Goal: Communication & Community: Participate in discussion

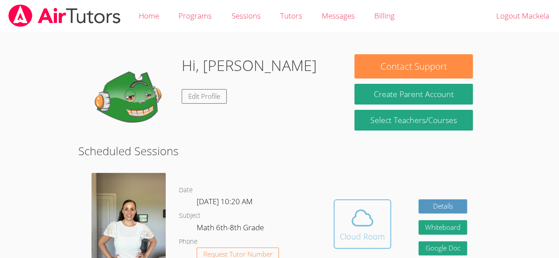
click at [353, 234] on div "Cloud Room" at bounding box center [362, 237] width 45 height 12
click at [351, 223] on icon at bounding box center [362, 218] width 25 height 25
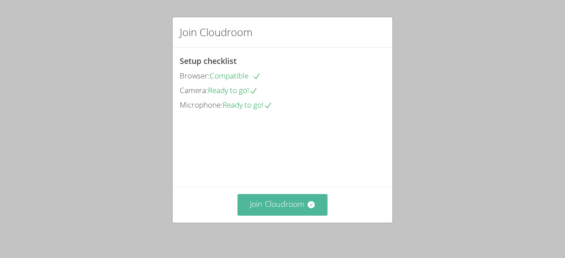
click at [262, 204] on button "Join Cloudroom" at bounding box center [283, 205] width 91 height 22
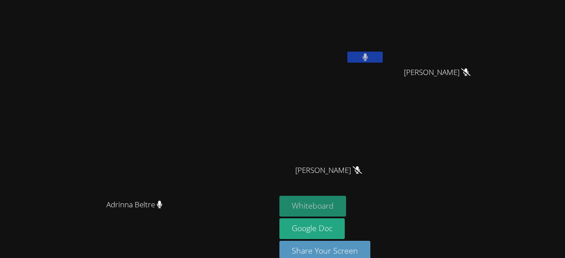
click at [280, 206] on button "Whiteboard" at bounding box center [313, 206] width 67 height 21
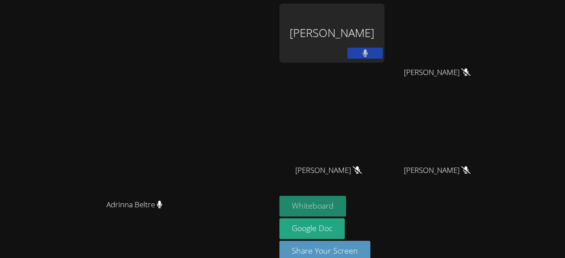
click at [346, 207] on button "Whiteboard" at bounding box center [313, 206] width 67 height 21
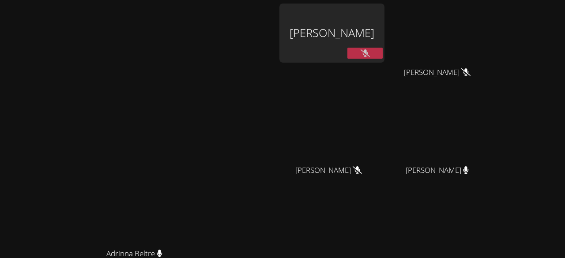
click at [383, 53] on button at bounding box center [365, 53] width 35 height 11
click at [368, 53] on icon at bounding box center [365, 53] width 5 height 8
click at [370, 53] on icon at bounding box center [365, 53] width 9 height 8
click at [368, 53] on icon at bounding box center [365, 53] width 5 height 8
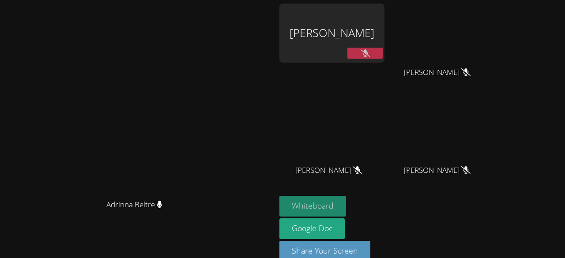
click at [346, 210] on button "Whiteboard" at bounding box center [313, 206] width 67 height 21
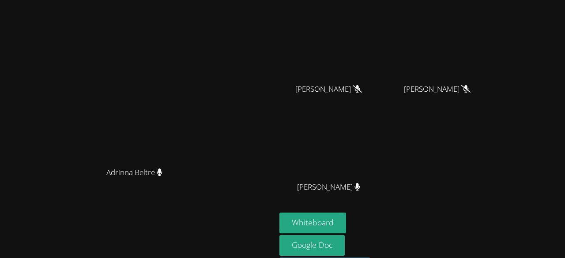
scroll to position [82, 0]
click at [346, 228] on button "Whiteboard" at bounding box center [313, 222] width 67 height 21
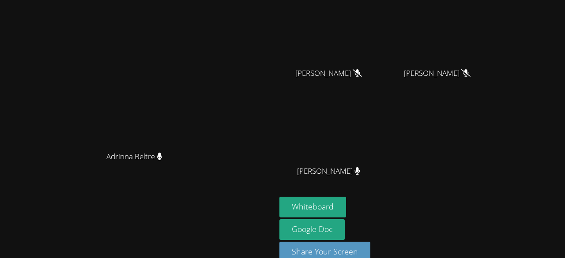
scroll to position [105, 0]
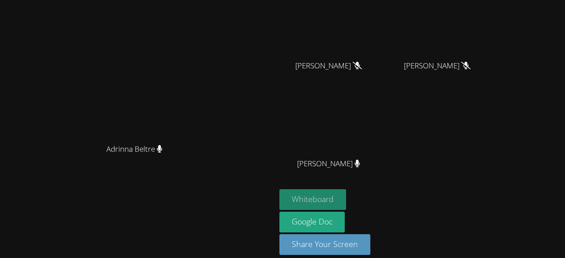
click at [346, 205] on button "Whiteboard" at bounding box center [313, 200] width 67 height 21
drag, startPoint x: 557, startPoint y: 154, endPoint x: 554, endPoint y: 112, distance: 42.5
click at [497, 112] on aside "Mackela Deris Gilbeysi Carrillo Huchin Gilbeysi Carrillo Huchin Colin Ellis Col…" at bounding box center [386, 81] width 221 height 372
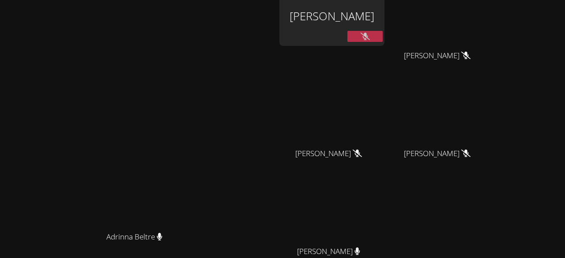
scroll to position [15, 0]
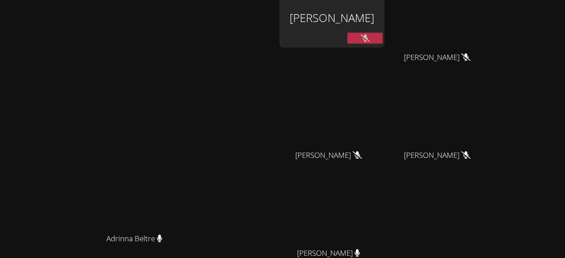
click at [370, 40] on icon at bounding box center [365, 38] width 9 height 8
click at [372, 21] on div "Mackela Deris" at bounding box center [332, 18] width 105 height 59
click at [383, 37] on button at bounding box center [365, 38] width 35 height 11
click at [385, 20] on div "Mackela Deris" at bounding box center [332, 18] width 105 height 59
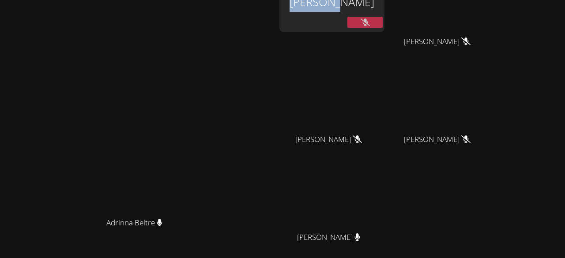
scroll to position [0, 0]
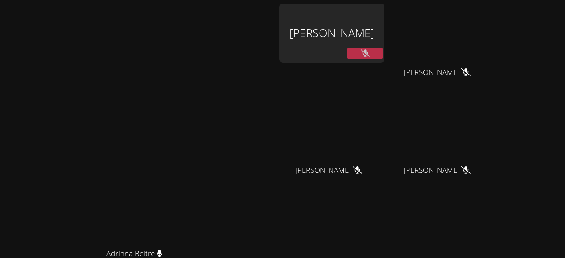
click at [233, 69] on div "Adrinna Beltre Adrinna Beltre" at bounding box center [138, 186] width 269 height 365
click at [383, 57] on button at bounding box center [365, 53] width 35 height 11
click at [385, 41] on div "Mackela Deris" at bounding box center [332, 33] width 105 height 59
click at [36, 40] on div "Adrinna Beltre Adrinna Beltre" at bounding box center [138, 186] width 269 height 365
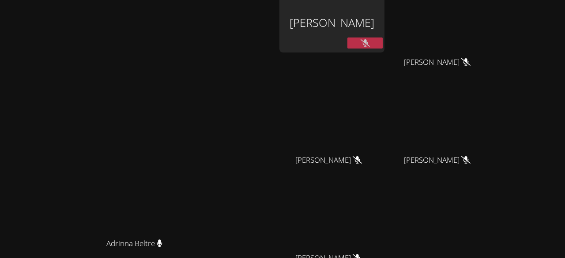
scroll to position [11, 0]
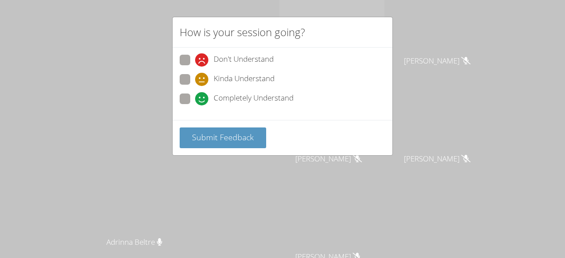
click at [234, 103] on span "Completely Understand" at bounding box center [254, 98] width 80 height 13
click at [203, 101] on input "Completely Understand" at bounding box center [199, 98] width 8 height 8
radio input "true"
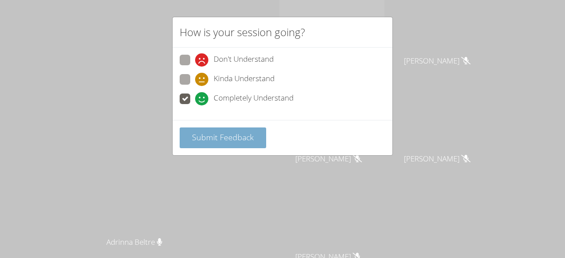
click at [213, 137] on span "Submit Feedback" at bounding box center [223, 137] width 62 height 11
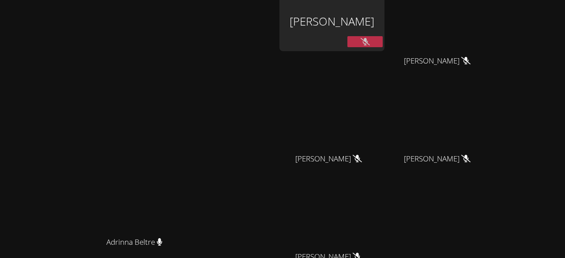
click at [370, 42] on icon at bounding box center [365, 42] width 9 height 8
click at [368, 41] on icon at bounding box center [366, 42] width 6 height 8
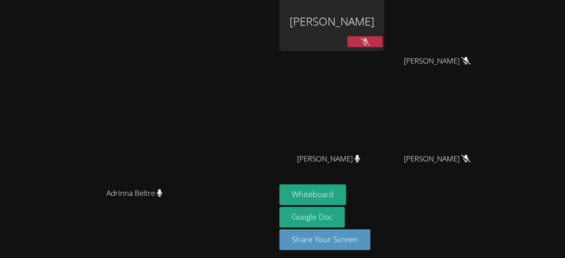
scroll to position [0, 0]
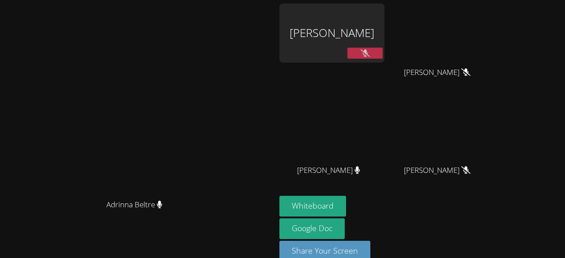
click at [383, 53] on button at bounding box center [365, 53] width 35 height 11
